Goal: Check status: Check status

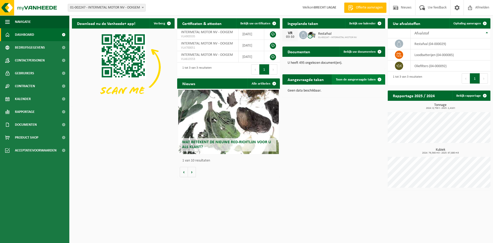
click at [357, 79] on span "Toon de aangevraagde taken" at bounding box center [356, 79] width 40 height 3
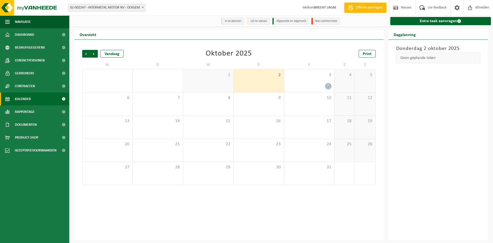
click at [250, 25] on ul "In te plannen Uit te voeren Afgewerkt en afgemeld Non-conformiteit" at bounding box center [281, 21] width 123 height 8
click at [258, 21] on li "Uit te voeren" at bounding box center [258, 21] width 23 height 7
click at [235, 23] on li "In te plannen" at bounding box center [232, 21] width 23 height 7
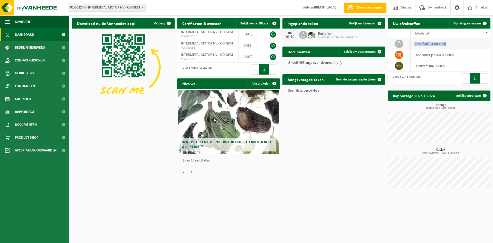
drag, startPoint x: 449, startPoint y: 43, endPoint x: 414, endPoint y: 43, distance: 34.7
click at [414, 43] on td "restafval (04-000029)" at bounding box center [451, 43] width 80 height 11
click at [423, 43] on td "restafval (04-000029)" at bounding box center [451, 43] width 80 height 11
drag, startPoint x: 449, startPoint y: 66, endPoint x: 415, endPoint y: 67, distance: 34.2
click at [415, 67] on td "oliefilters (04-000092)" at bounding box center [451, 65] width 80 height 11
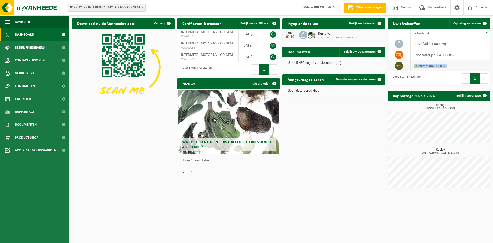
click at [436, 65] on td "oliefilters (04-000092)" at bounding box center [451, 65] width 80 height 11
click at [370, 25] on span "Bekijk uw kalender" at bounding box center [362, 23] width 26 height 3
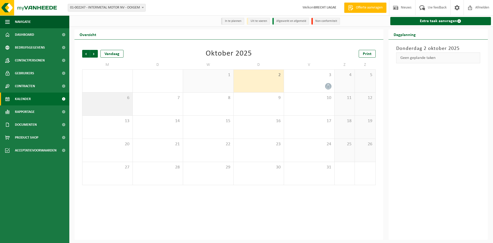
click at [127, 103] on div "6" at bounding box center [107, 103] width 50 height 23
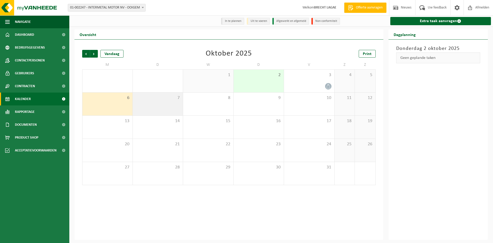
click at [156, 102] on div "7" at bounding box center [158, 103] width 50 height 23
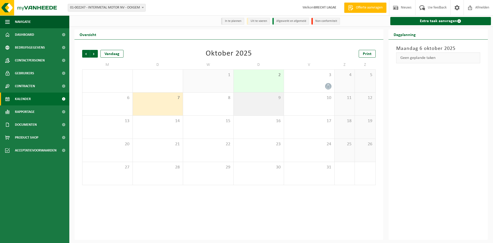
drag, startPoint x: 205, startPoint y: 102, endPoint x: 241, endPoint y: 102, distance: 35.9
click at [206, 102] on div "8" at bounding box center [208, 103] width 50 height 23
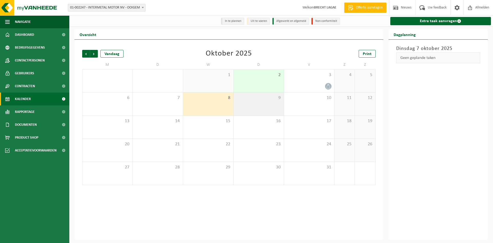
click at [241, 102] on div "9" at bounding box center [259, 103] width 50 height 23
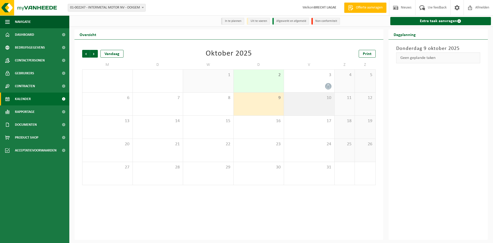
click at [316, 99] on span "10" at bounding box center [309, 98] width 45 height 6
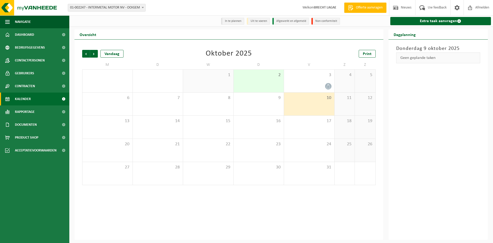
click at [367, 97] on span "12" at bounding box center [364, 98] width 15 height 6
